Goal: Task Accomplishment & Management: Use online tool/utility

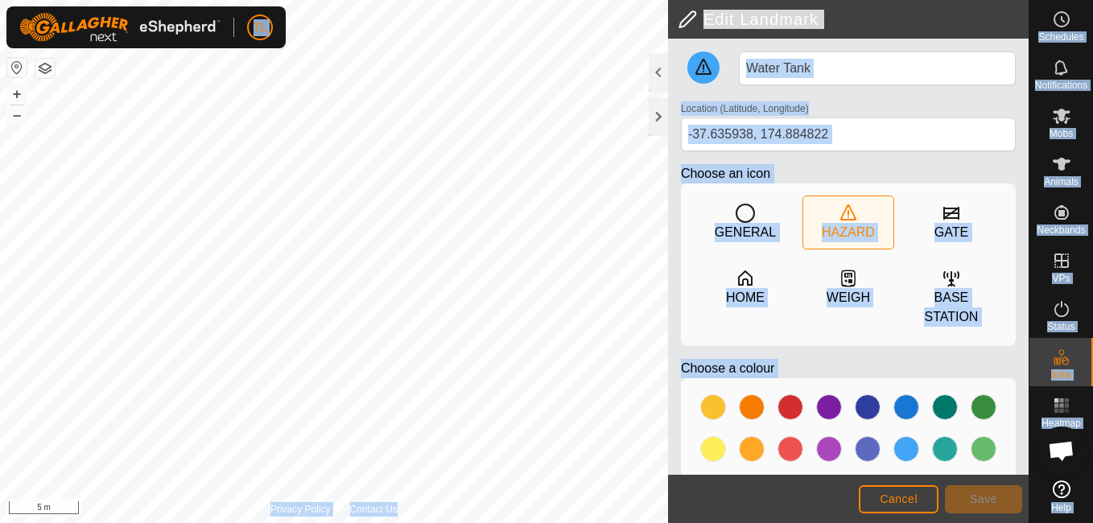
click at [473, 0] on html "TL Schedules Notifications Mobs Animals Neckbands VPs Status Infra Heatmap Help…" at bounding box center [546, 261] width 1093 height 523
click at [913, 418] on div "Edit Landmark Water Tank Location (Latitude, Longitude) [GEOGRAPHIC_DATA] Choos…" at bounding box center [514, 261] width 1029 height 523
click at [725, 45] on div "Edit Landmark Water Tank Location (Latitude, Longitude) [GEOGRAPHIC_DATA] Choos…" at bounding box center [514, 261] width 1029 height 523
click at [687, 142] on div "Edit Landmark Water Tank Location (Latitude, Longitude) [GEOGRAPHIC_DATA] Choos…" at bounding box center [514, 261] width 1029 height 523
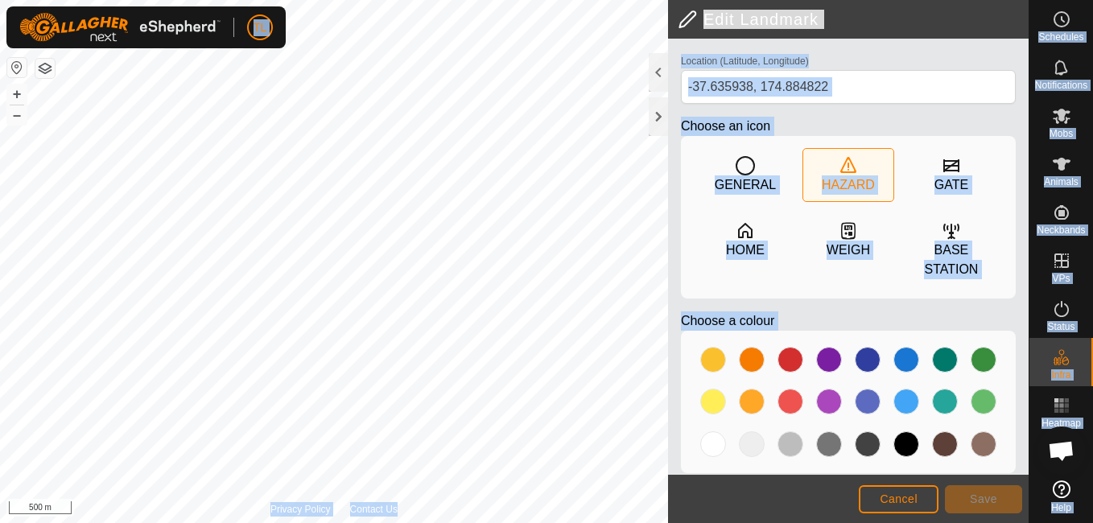
scroll to position [52, 0]
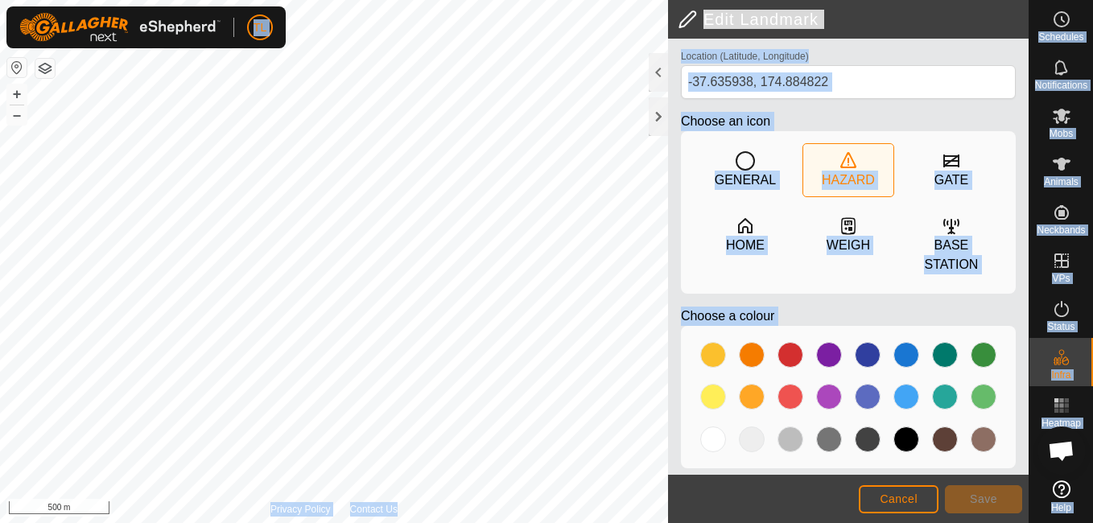
drag, startPoint x: 253, startPoint y: 6, endPoint x: 523, endPoint y: -6, distance: 270.8
click at [523, 0] on html "TL Schedules Notifications Mobs Animals Neckbands VPs Status Infra Heatmap Help…" at bounding box center [546, 261] width 1093 height 523
click at [605, 0] on html "TL Schedules Notifications Mobs Animals Neckbands VPs Status Infra Heatmap Help…" at bounding box center [546, 261] width 1093 height 523
click at [506, 0] on html "TL Schedules Notifications Mobs Animals Neckbands VPs Status Infra Heatmap Help…" at bounding box center [546, 261] width 1093 height 523
click at [427, 0] on html "TL Schedules Notifications Mobs Animals Neckbands VPs Status Infra Heatmap Help…" at bounding box center [546, 261] width 1093 height 523
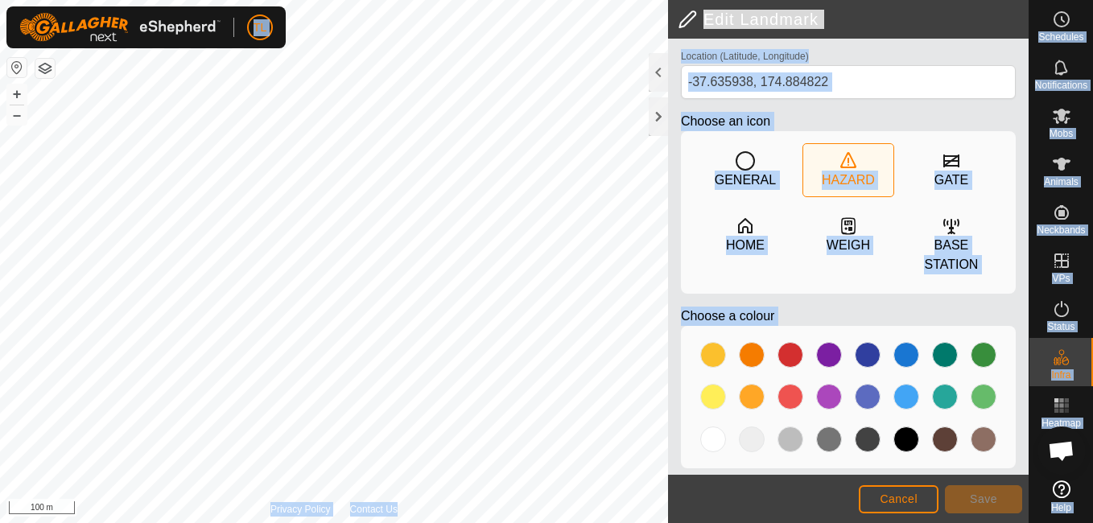
click at [437, 0] on html "TL Schedules Notifications Mobs Animals Neckbands VPs Status Infra Heatmap Help…" at bounding box center [546, 261] width 1093 height 523
click at [808, 266] on div "Edit Landmark Water Tank Location (Latitude, Longitude) [GEOGRAPHIC_DATA] Choos…" at bounding box center [514, 261] width 1029 height 523
click at [427, 0] on html "TL Schedules Notifications Mobs Animals Neckbands VPs Status Infra Heatmap Help…" at bounding box center [546, 261] width 1093 height 523
click at [738, 192] on div "Edit Landmark Water Tank Location (Latitude, Longitude) [GEOGRAPHIC_DATA] Choos…" at bounding box center [514, 261] width 1029 height 523
click at [184, 523] on html "TL Schedules Notifications Mobs Animals Neckbands VPs Status Infra Heatmap Help…" at bounding box center [546, 261] width 1093 height 523
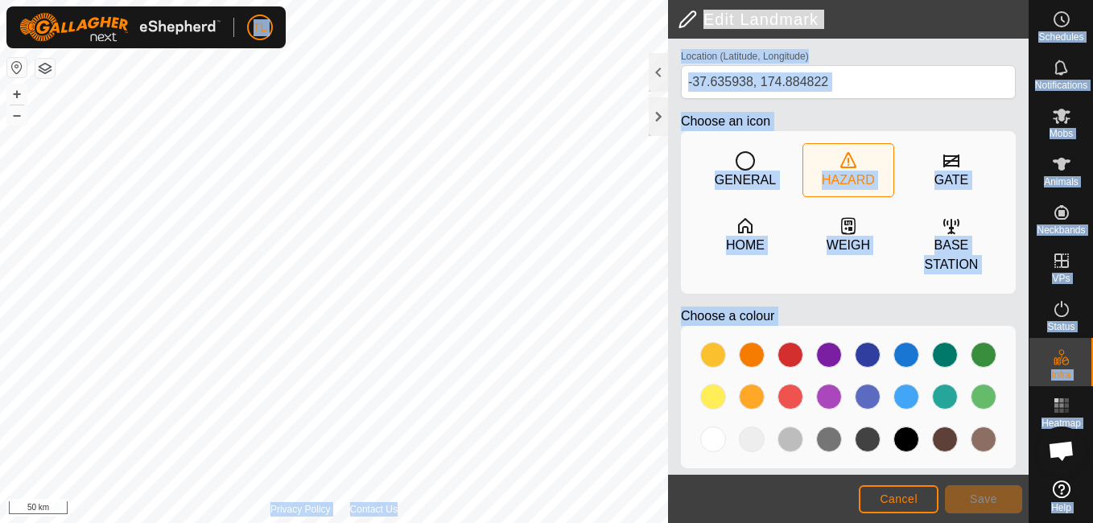
click at [303, 523] on html "TL Schedules Notifications Mobs Animals Neckbands VPs Status Infra Heatmap Help…" at bounding box center [546, 261] width 1093 height 523
click at [678, 415] on div "Edit Landmark Water Tank Location (Latitude, Longitude) [GEOGRAPHIC_DATA] Choos…" at bounding box center [514, 261] width 1029 height 523
